Goal: Transaction & Acquisition: Purchase product/service

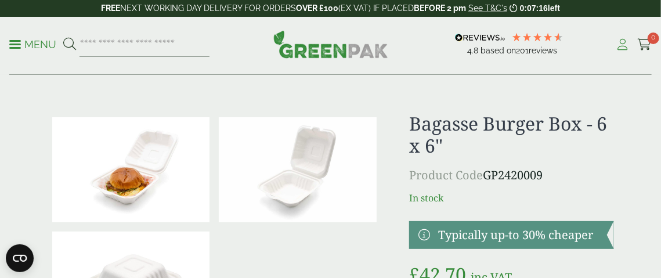
click at [625, 49] on icon at bounding box center [623, 45] width 15 height 12
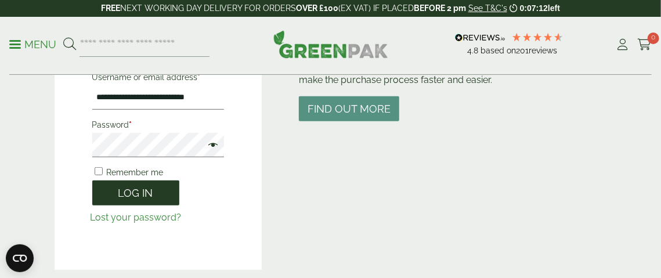
scroll to position [188, 0]
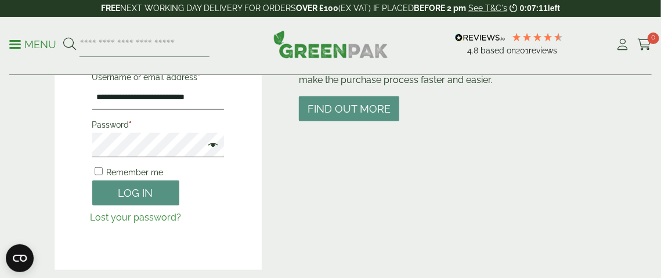
click at [111, 171] on span "Remember me" at bounding box center [135, 172] width 57 height 9
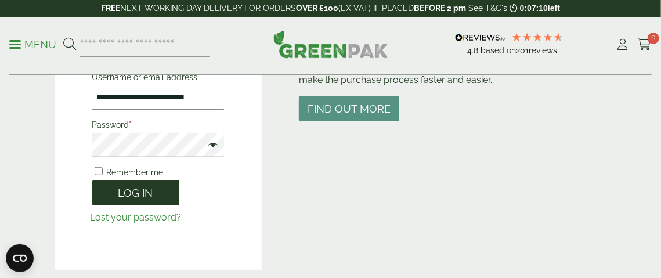
click at [123, 194] on button "Log in" at bounding box center [135, 193] width 87 height 25
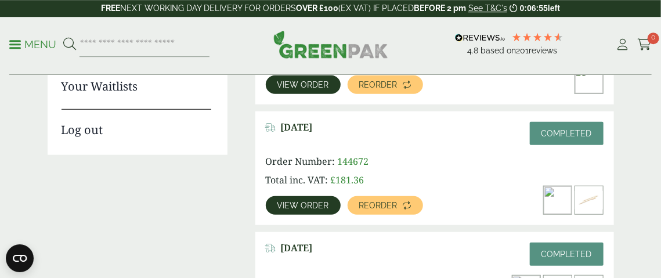
scroll to position [313, 0]
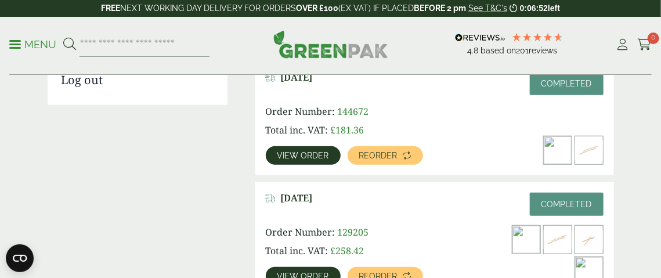
click at [283, 147] on link "View order" at bounding box center [303, 155] width 75 height 19
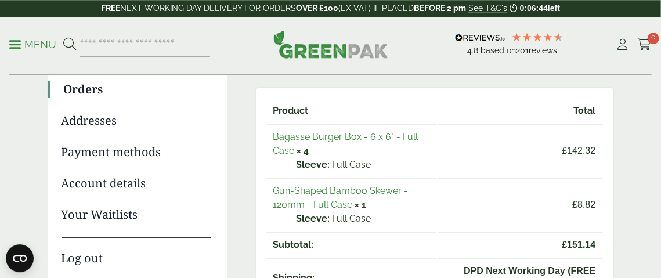
scroll to position [125, 0]
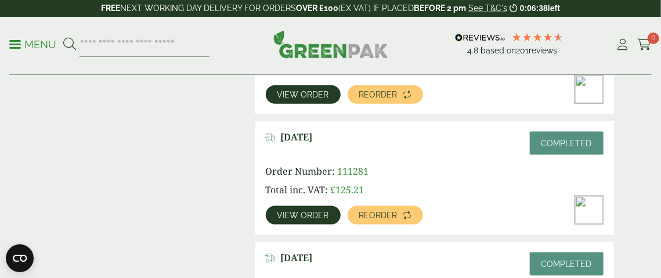
scroll to position [502, 0]
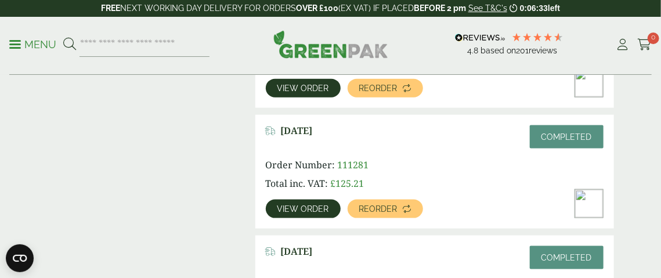
click at [300, 210] on span "View order" at bounding box center [303, 209] width 52 height 8
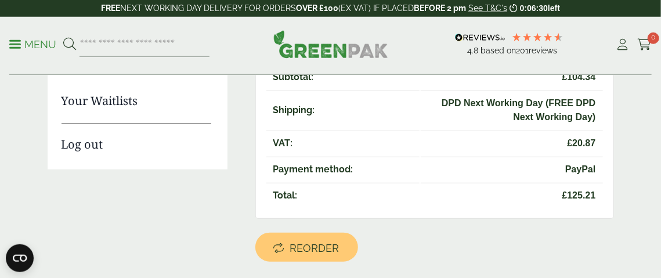
scroll to position [251, 0]
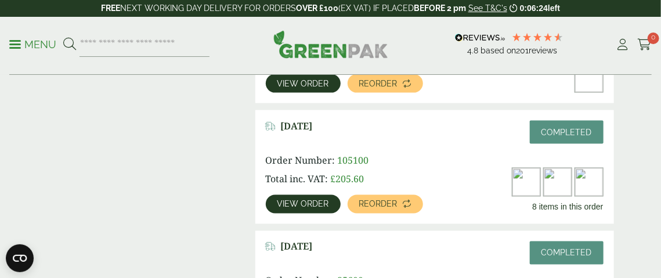
scroll to position [627, 0]
click at [303, 203] on span "View order" at bounding box center [303, 204] width 52 height 8
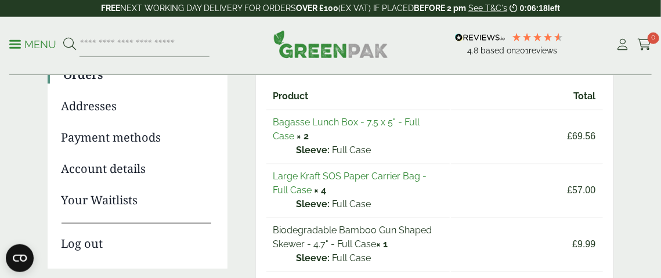
scroll to position [188, 0]
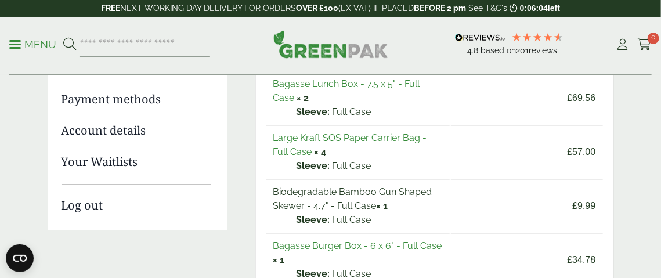
click at [334, 136] on link "Large Kraft SOS Paper Carrier Bag - Full Case" at bounding box center [350, 144] width 154 height 25
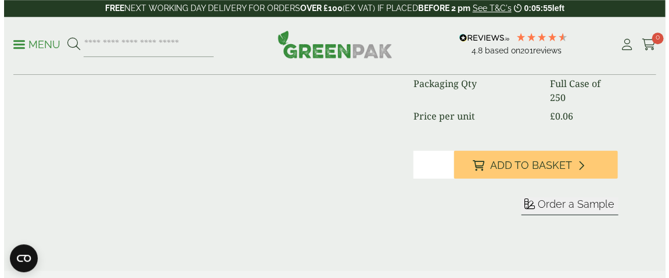
scroll to position [251, 0]
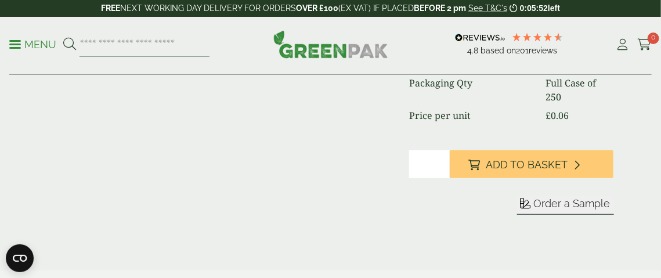
click at [442, 160] on input "*" at bounding box center [429, 164] width 41 height 28
type input "*"
click at [438, 168] on input "*" at bounding box center [429, 164] width 41 height 28
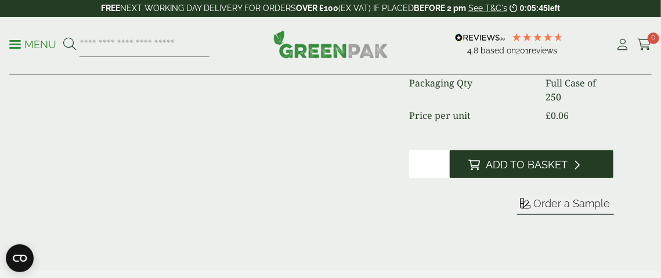
click at [528, 161] on span "Add to Basket" at bounding box center [527, 164] width 82 height 13
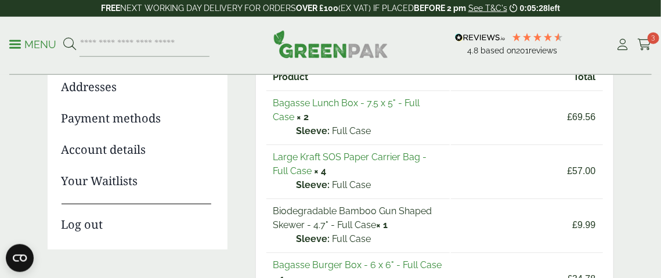
scroll to position [125, 0]
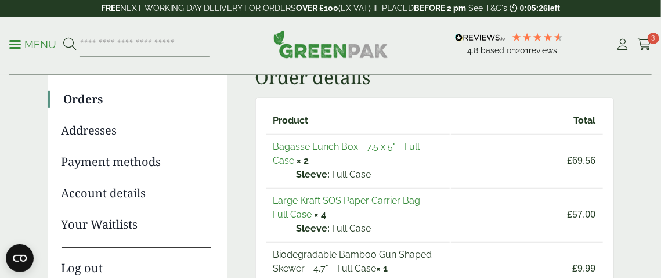
click at [345, 147] on link "Bagasse Lunch Box - 7.5 x 5" - Full Case" at bounding box center [346, 153] width 147 height 25
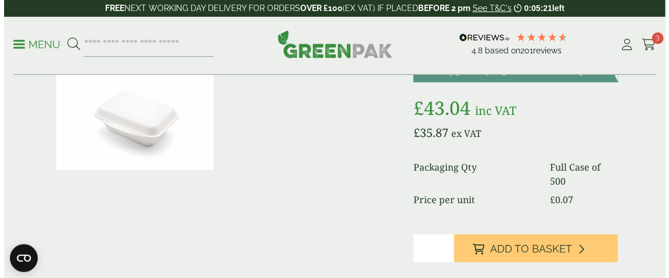
scroll to position [188, 0]
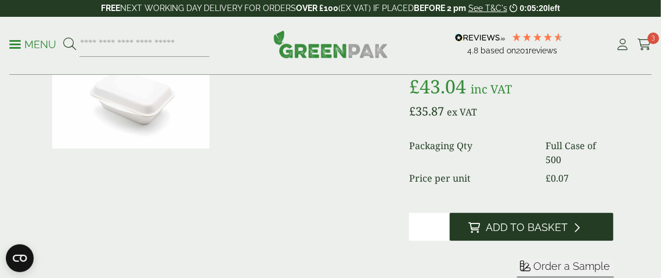
click at [542, 230] on span "Add to Basket" at bounding box center [527, 227] width 82 height 13
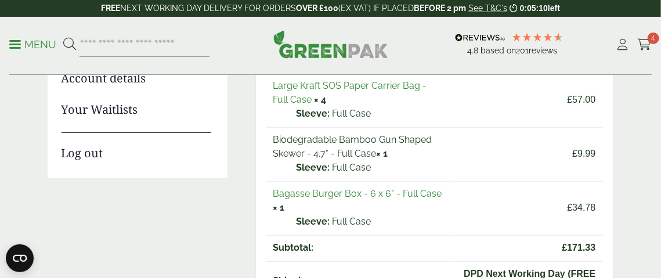
scroll to position [251, 0]
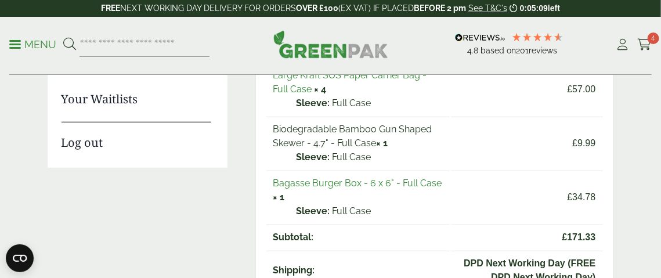
click at [339, 182] on link "Bagasse Burger Box - 6 x 6" - Full Case" at bounding box center [357, 183] width 169 height 11
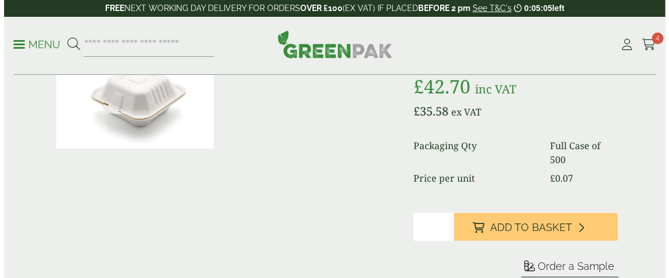
scroll to position [188, 0]
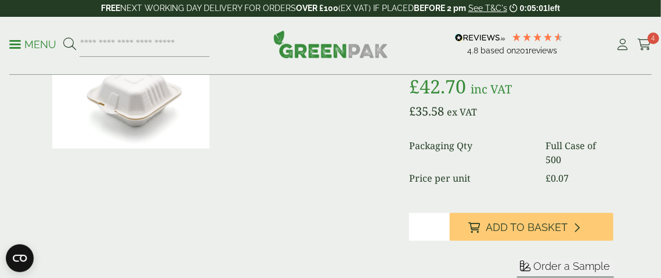
click at [440, 222] on input "*" at bounding box center [429, 227] width 41 height 28
type input "*"
click at [440, 222] on input "*" at bounding box center [429, 227] width 41 height 28
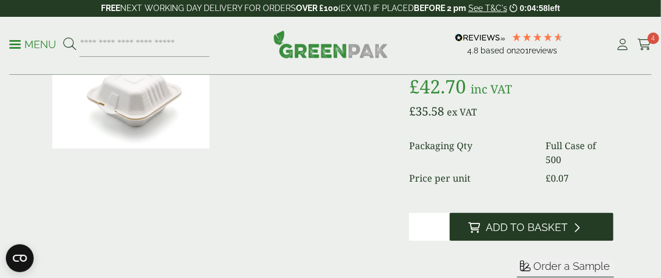
click at [510, 224] on span "Add to Basket" at bounding box center [527, 227] width 82 height 13
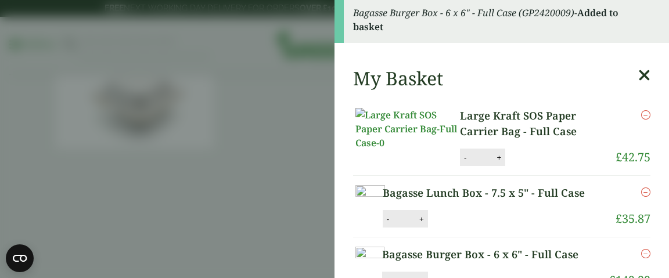
scroll to position [0, 0]
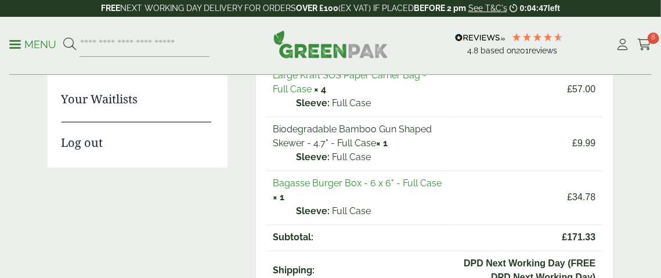
scroll to position [251, 0]
drag, startPoint x: 273, startPoint y: 186, endPoint x: 309, endPoint y: 188, distance: 36.0
click at [309, 188] on td "Bagasse Burger Box - 6 x 6" - Full Case × 1 Sleeve: Full Case" at bounding box center [358, 197] width 184 height 53
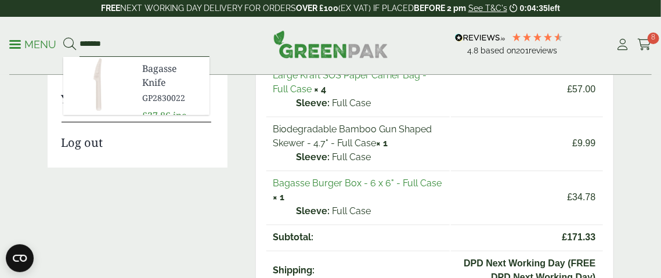
scroll to position [249, 0]
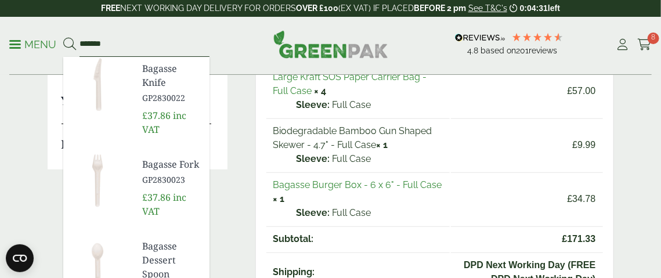
click at [134, 41] on input "*******" at bounding box center [145, 45] width 130 height 24
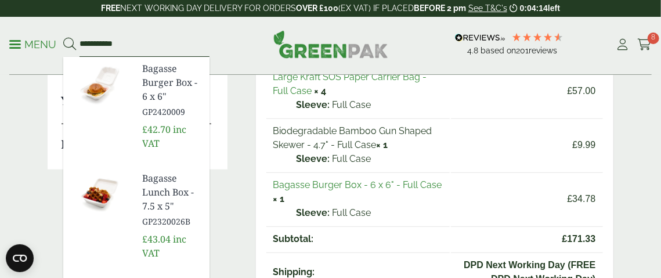
type input "**********"
click at [65, 43] on icon at bounding box center [69, 44] width 13 height 13
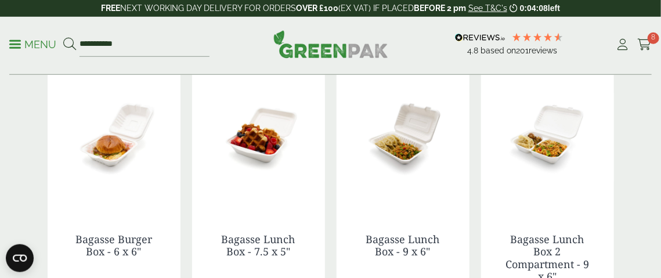
scroll to position [188, 0]
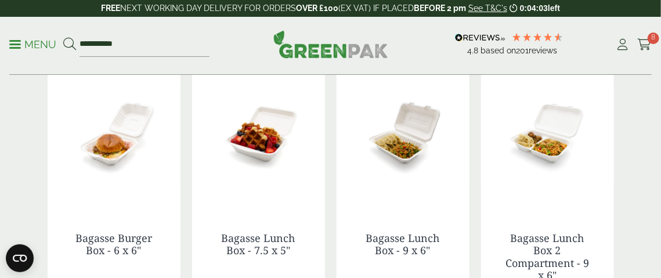
drag, startPoint x: 74, startPoint y: 240, endPoint x: 142, endPoint y: 252, distance: 69.6
click at [142, 252] on h4 "Bagasse Burger Box - 6 x 6"" at bounding box center [114, 244] width 86 height 25
copy link "Bagasse Burger Box - 6 x 6""
drag, startPoint x: 147, startPoint y: 42, endPoint x: 38, endPoint y: 44, distance: 109.2
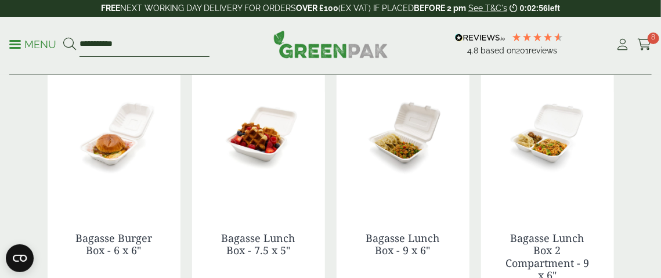
click at [80, 44] on input "**********" at bounding box center [145, 45] width 130 height 24
paste input "**********"
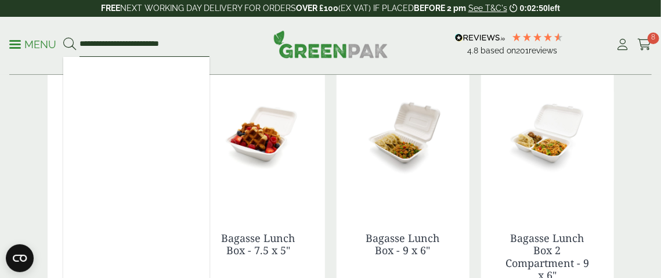
click at [175, 46] on input "**********" at bounding box center [145, 45] width 130 height 24
click at [177, 43] on input "**********" at bounding box center [145, 45] width 130 height 24
drag, startPoint x: 171, startPoint y: 44, endPoint x: 74, endPoint y: 49, distance: 97.1
click at [80, 49] on input "**********" at bounding box center [145, 45] width 130 height 24
type input "**********"
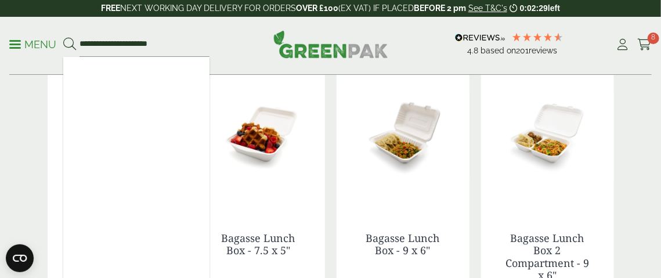
click at [69, 44] on icon at bounding box center [69, 44] width 13 height 13
